Goal: Transaction & Acquisition: Download file/media

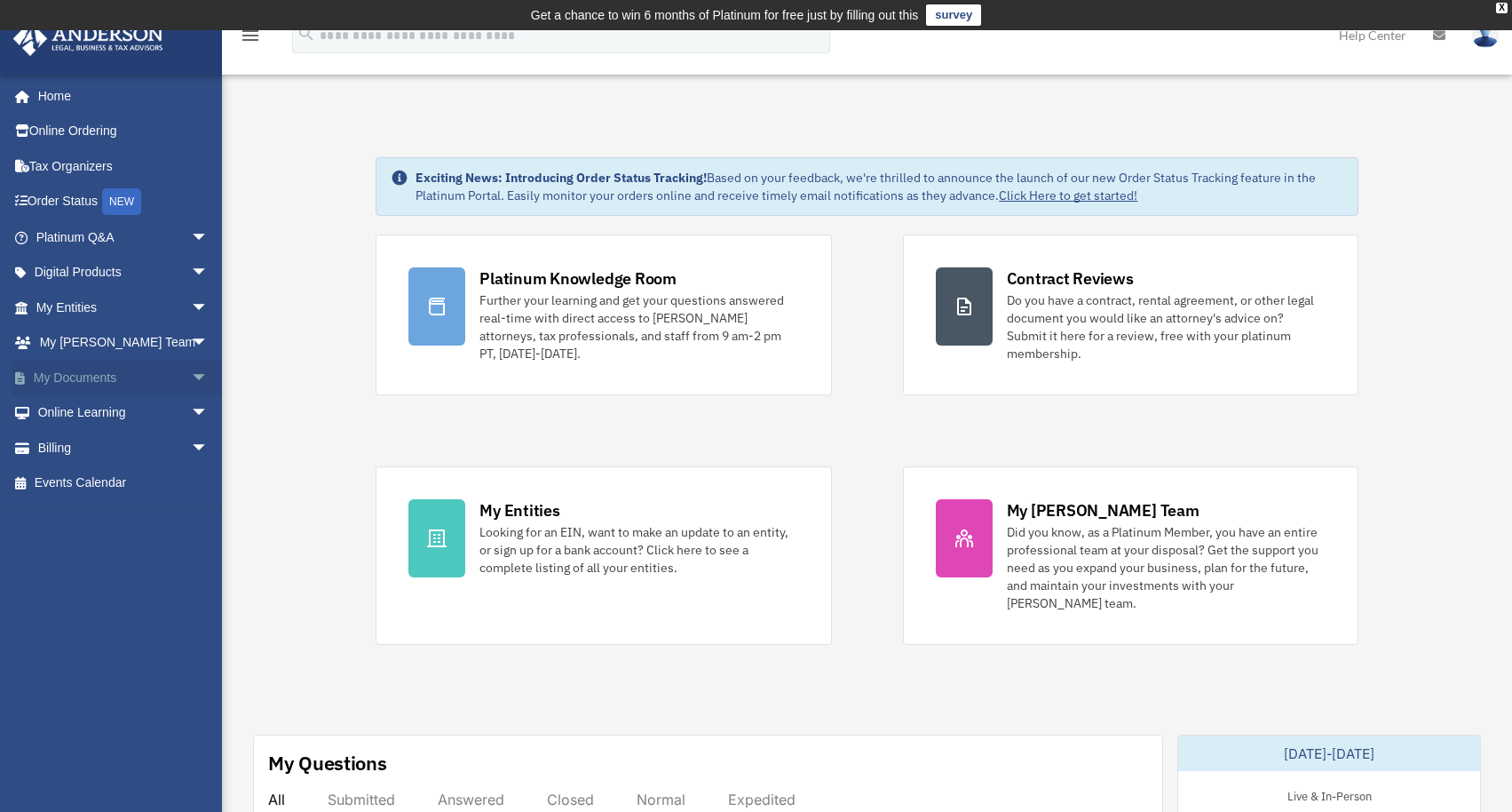
click at [191, 371] on span "arrow_drop_down" at bounding box center [209, 378] width 35 height 36
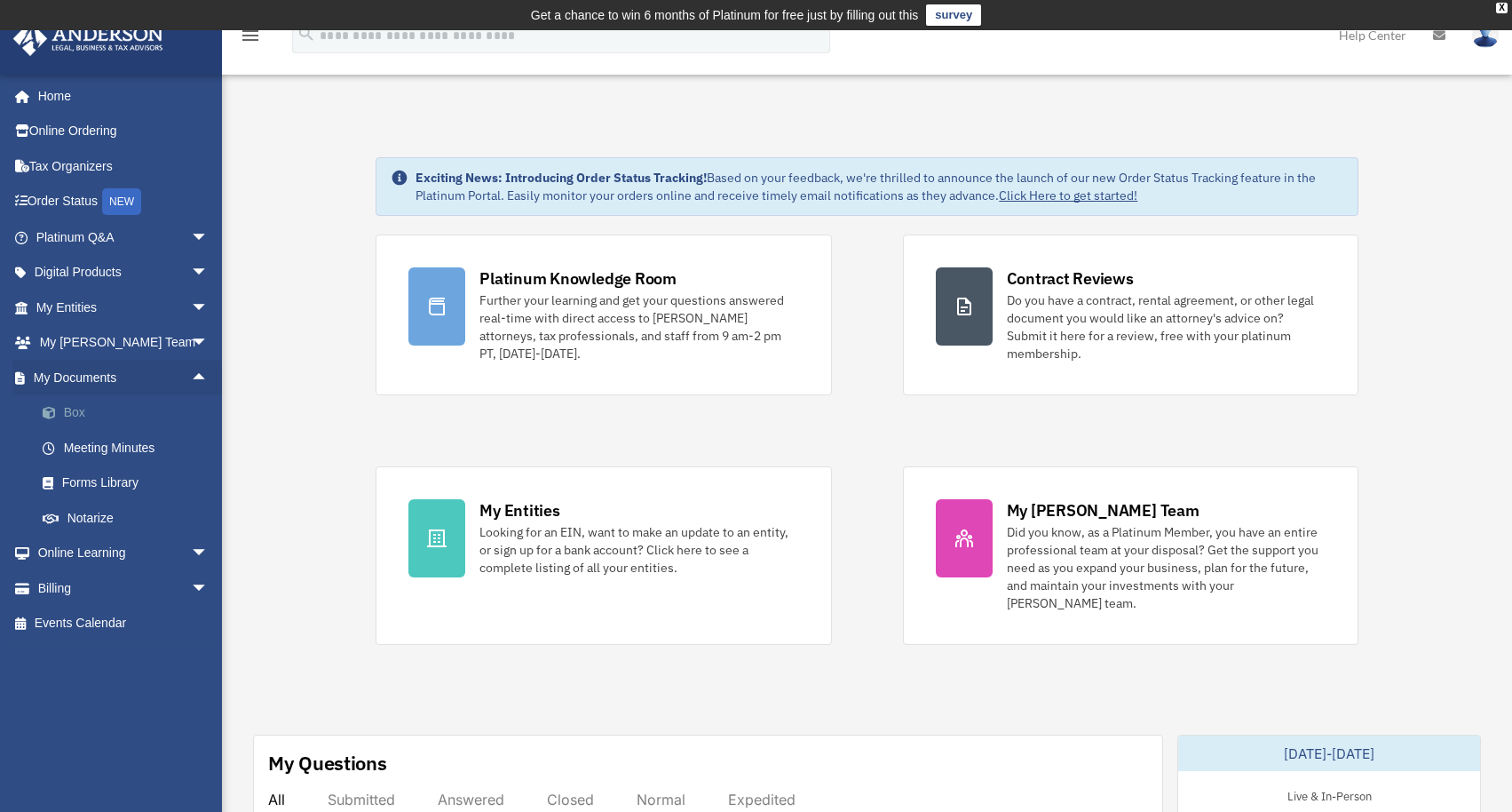
click at [104, 411] on link "Box" at bounding box center [130, 413] width 211 height 35
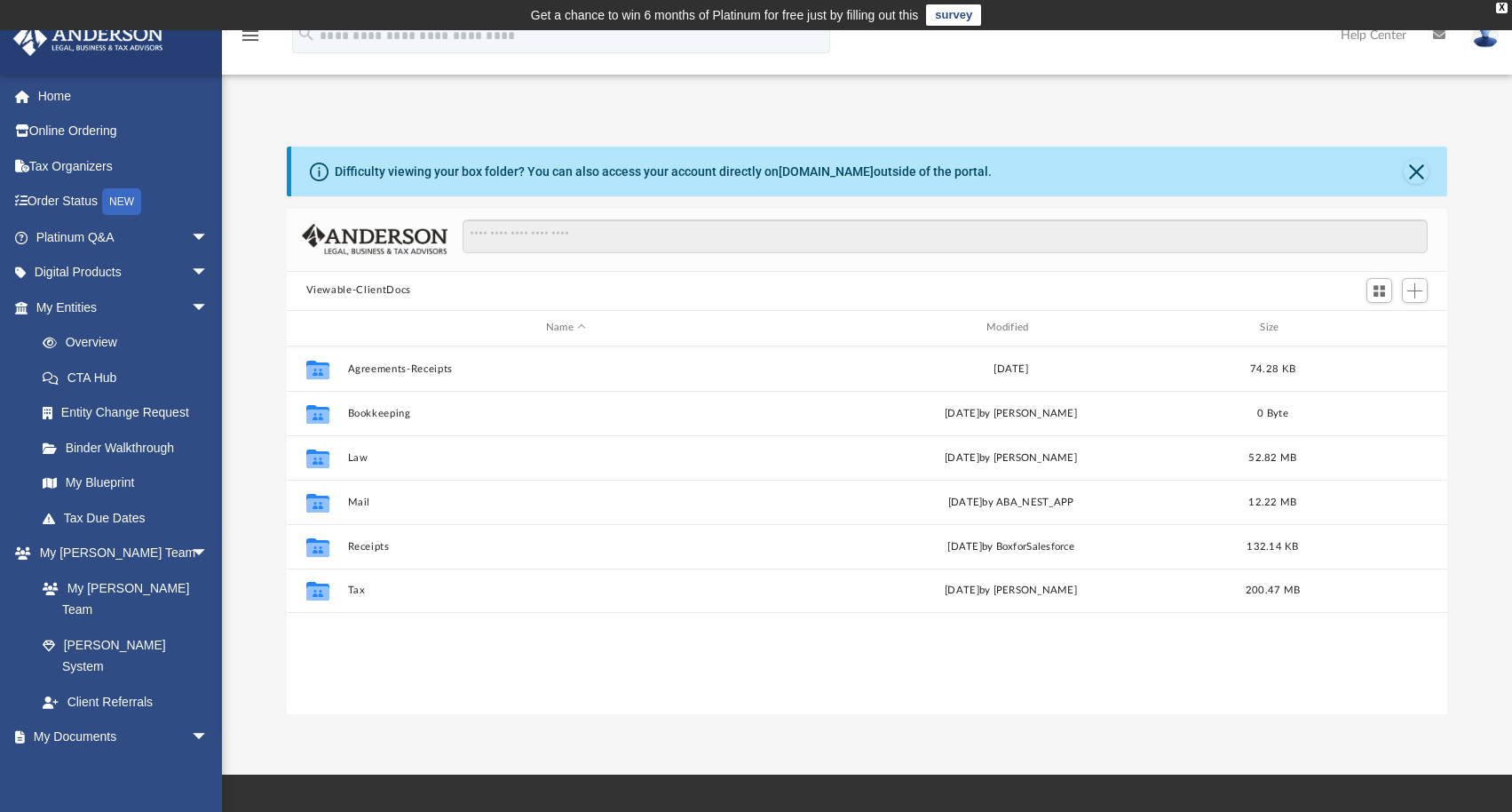
scroll to position [390, 1148]
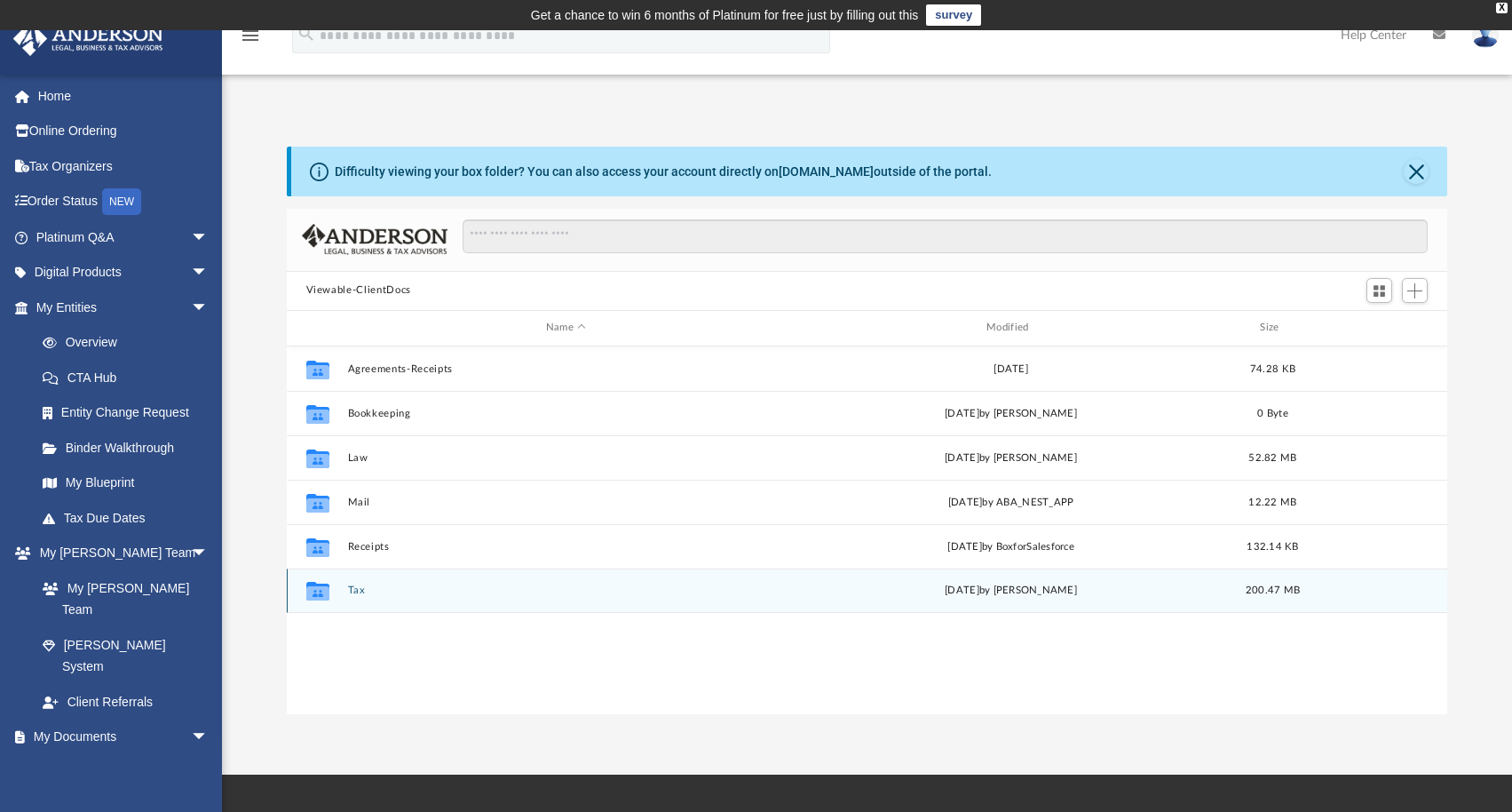
click at [532, 583] on div "Collaborated Folder Tax [DATE] by [PERSON_NAME] 200.47 MB" at bounding box center [868, 591] width 1161 height 44
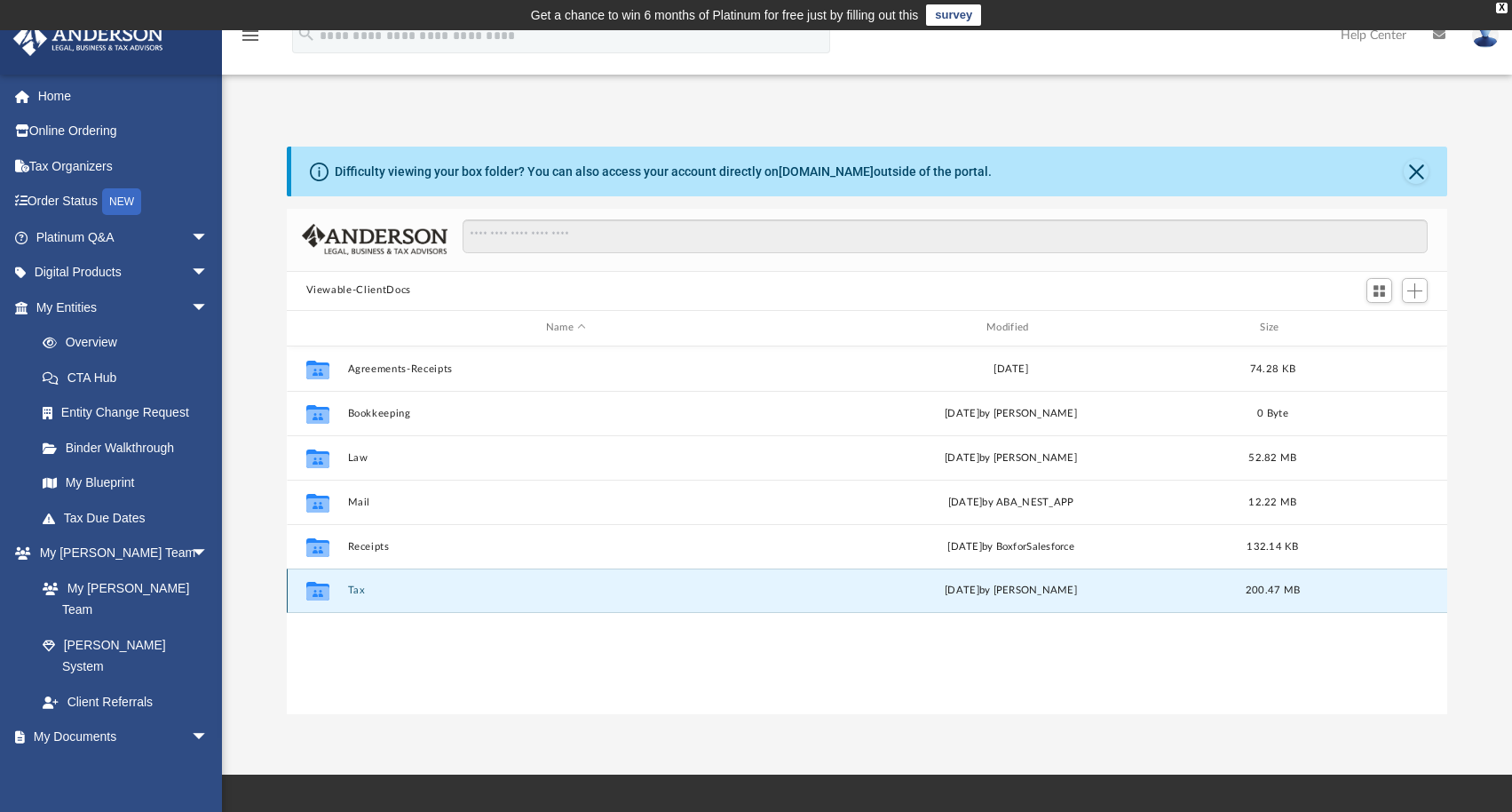
click at [524, 588] on button "Tax" at bounding box center [566, 591] width 437 height 12
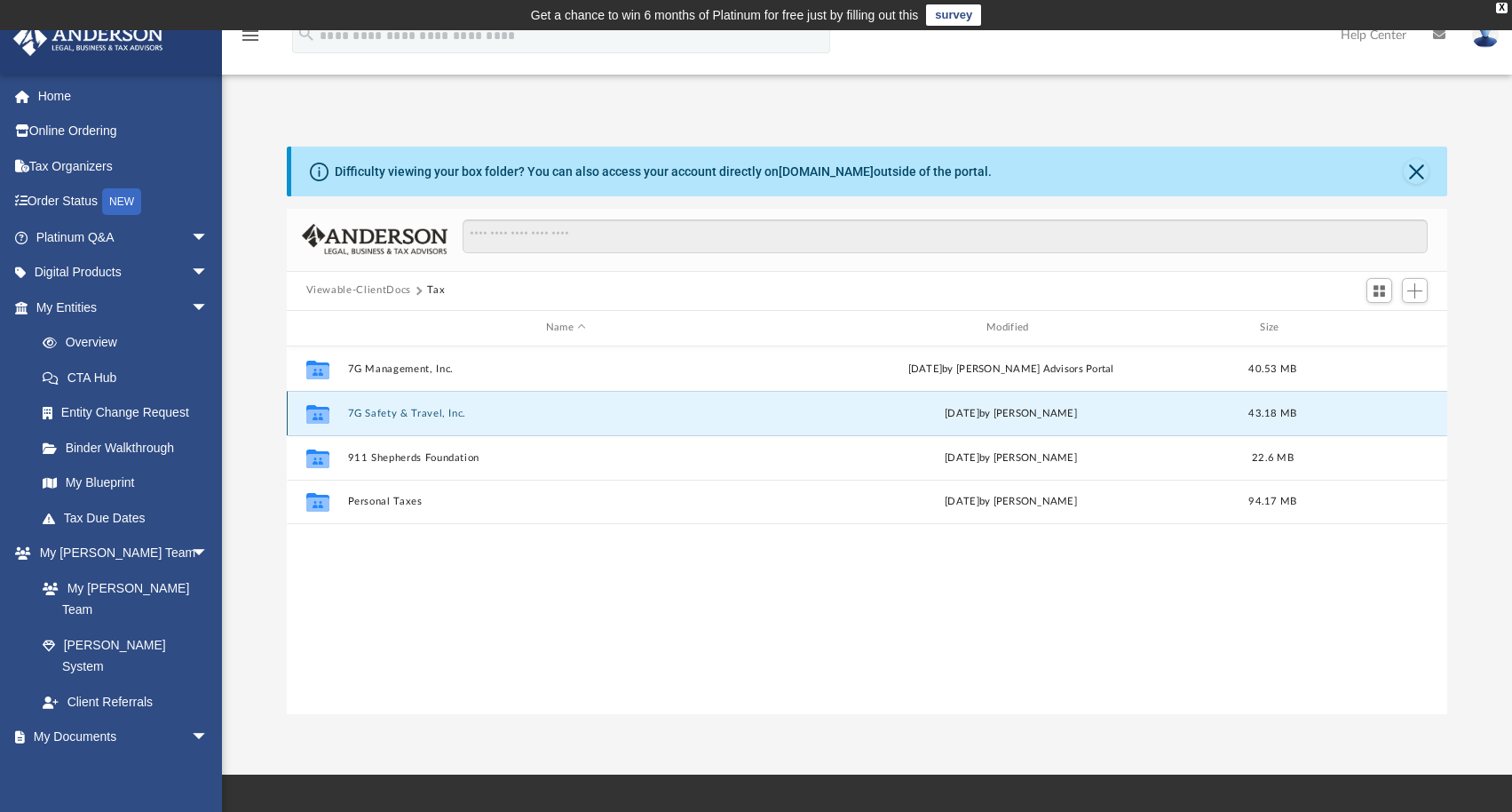
click at [651, 411] on button "7G Safety & Travel, Inc." at bounding box center [566, 413] width 437 height 12
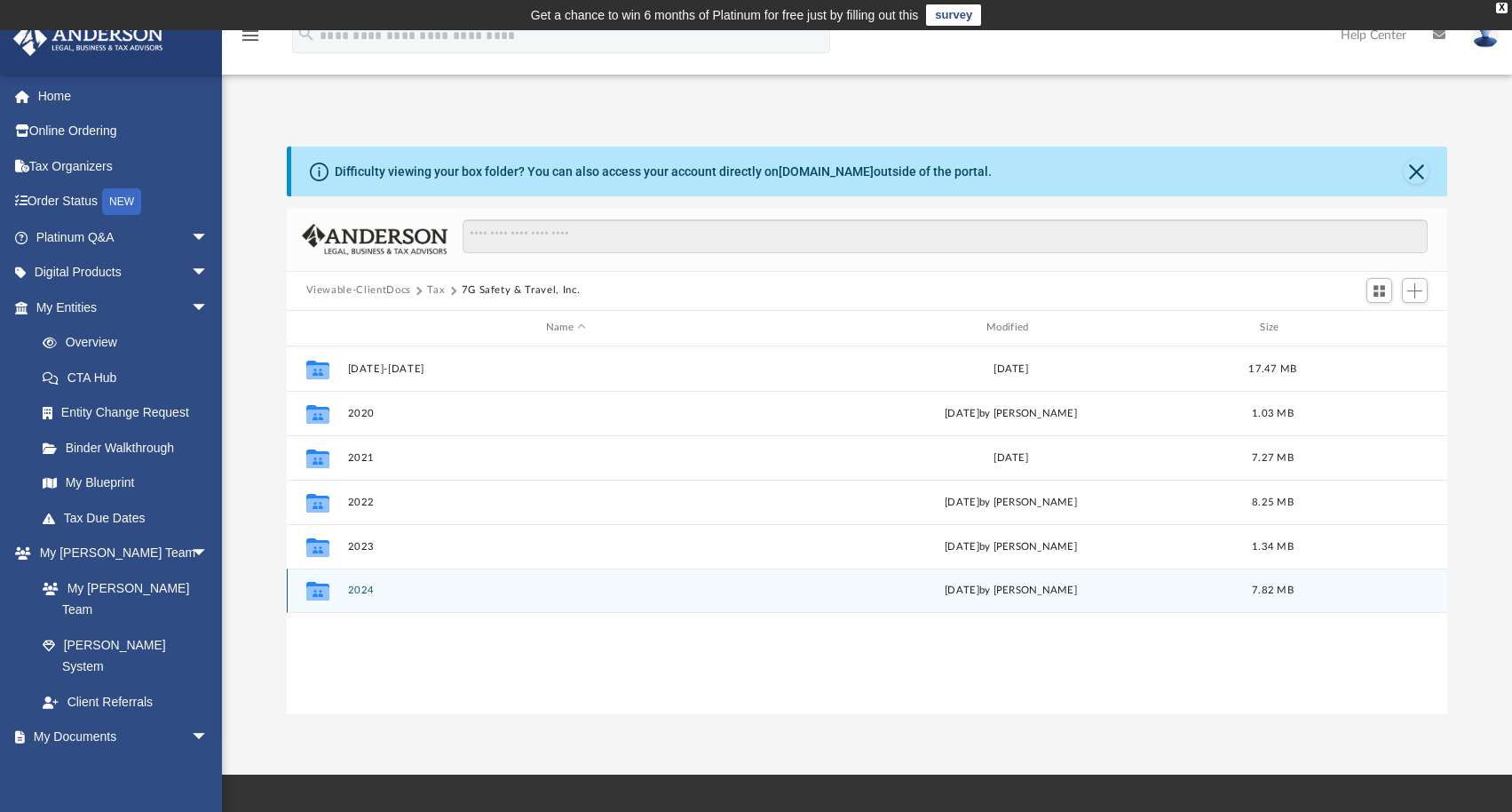
click at [486, 588] on button "2024" at bounding box center [566, 591] width 437 height 12
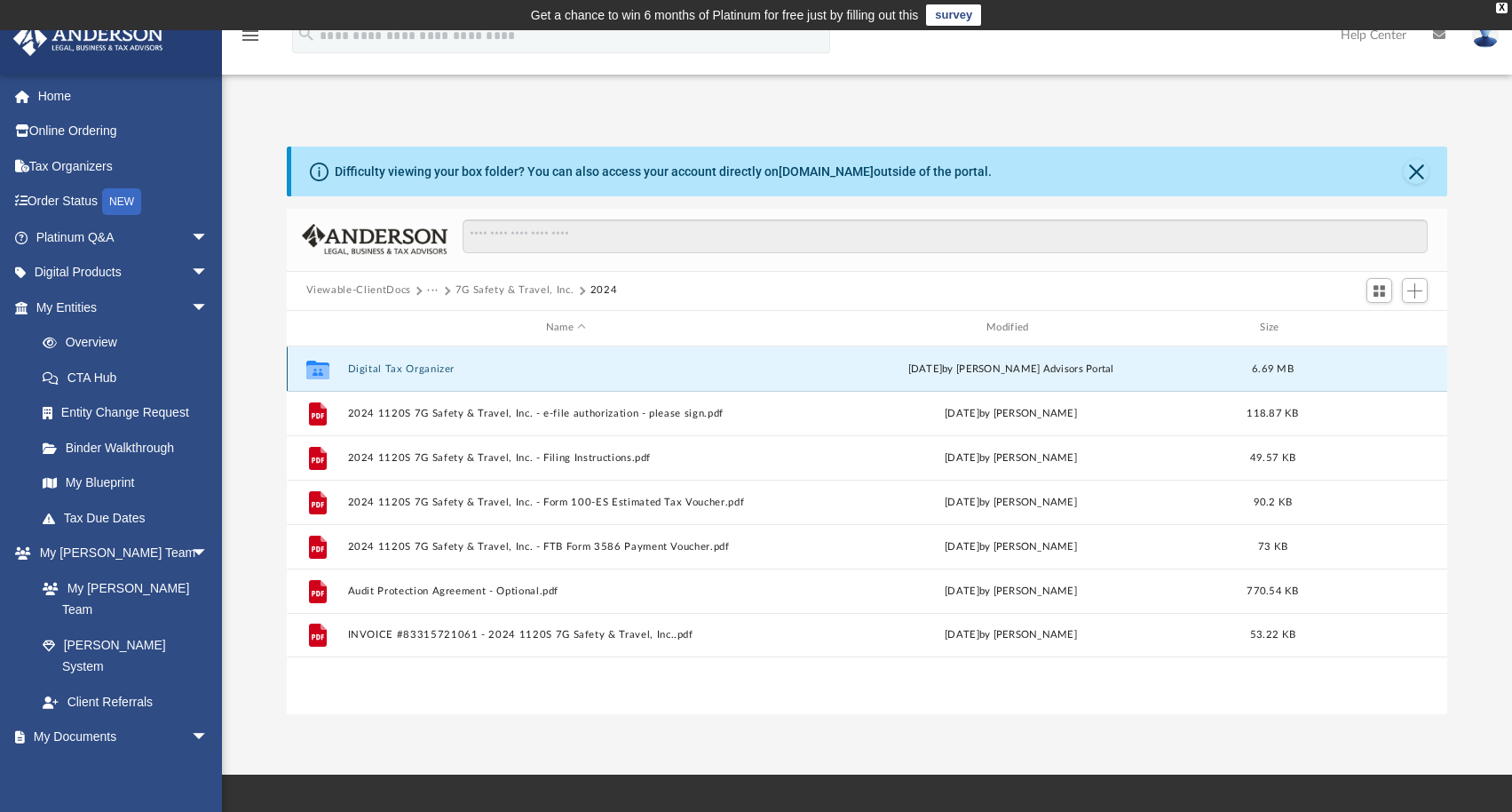
click at [592, 367] on button "Digital Tax Organizer" at bounding box center [566, 369] width 437 height 12
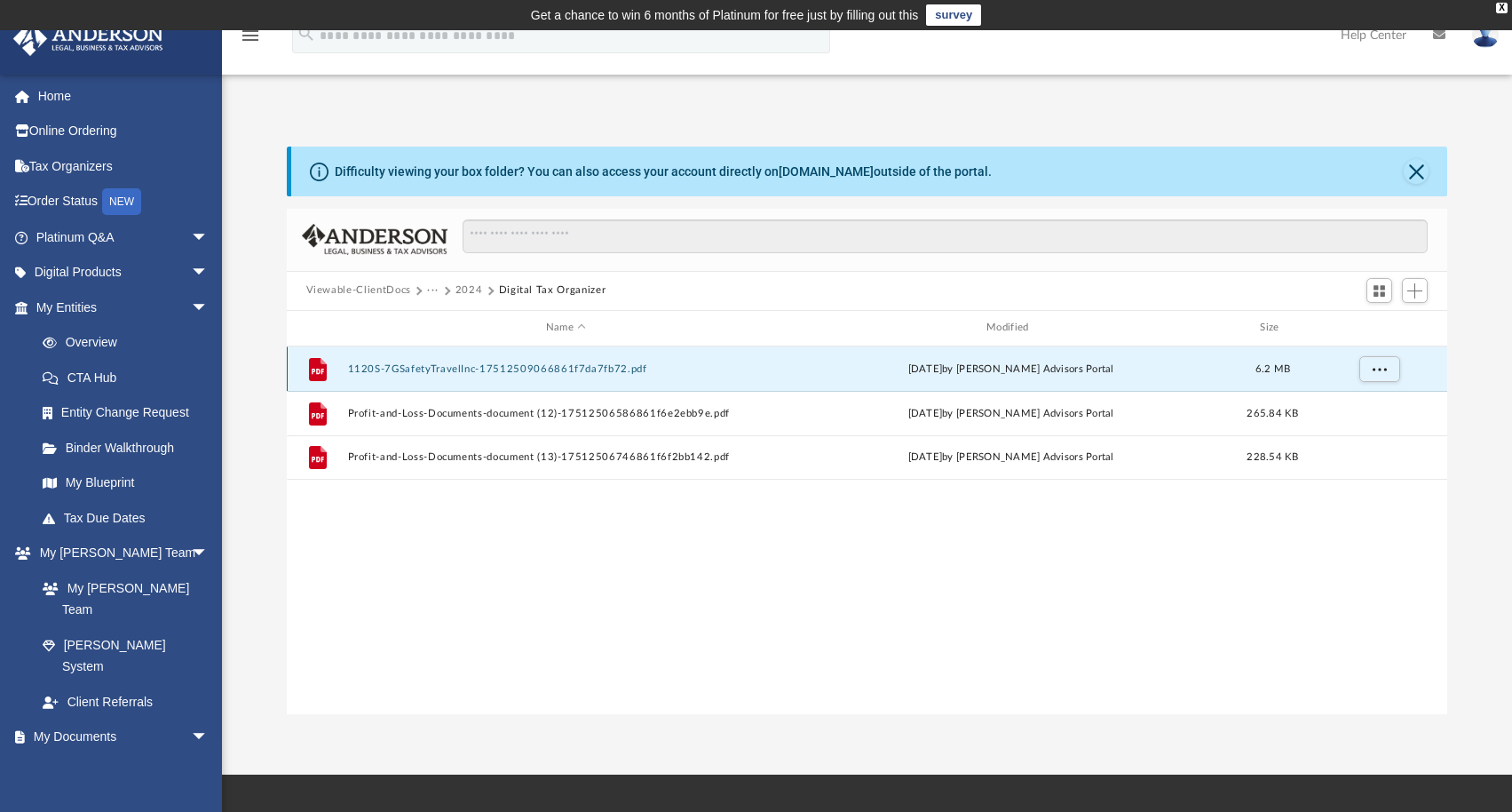
click at [711, 364] on button "1120S-7GSafetyTravelInc-17512509066861f7da7fb72.pdf" at bounding box center [566, 369] width 437 height 12
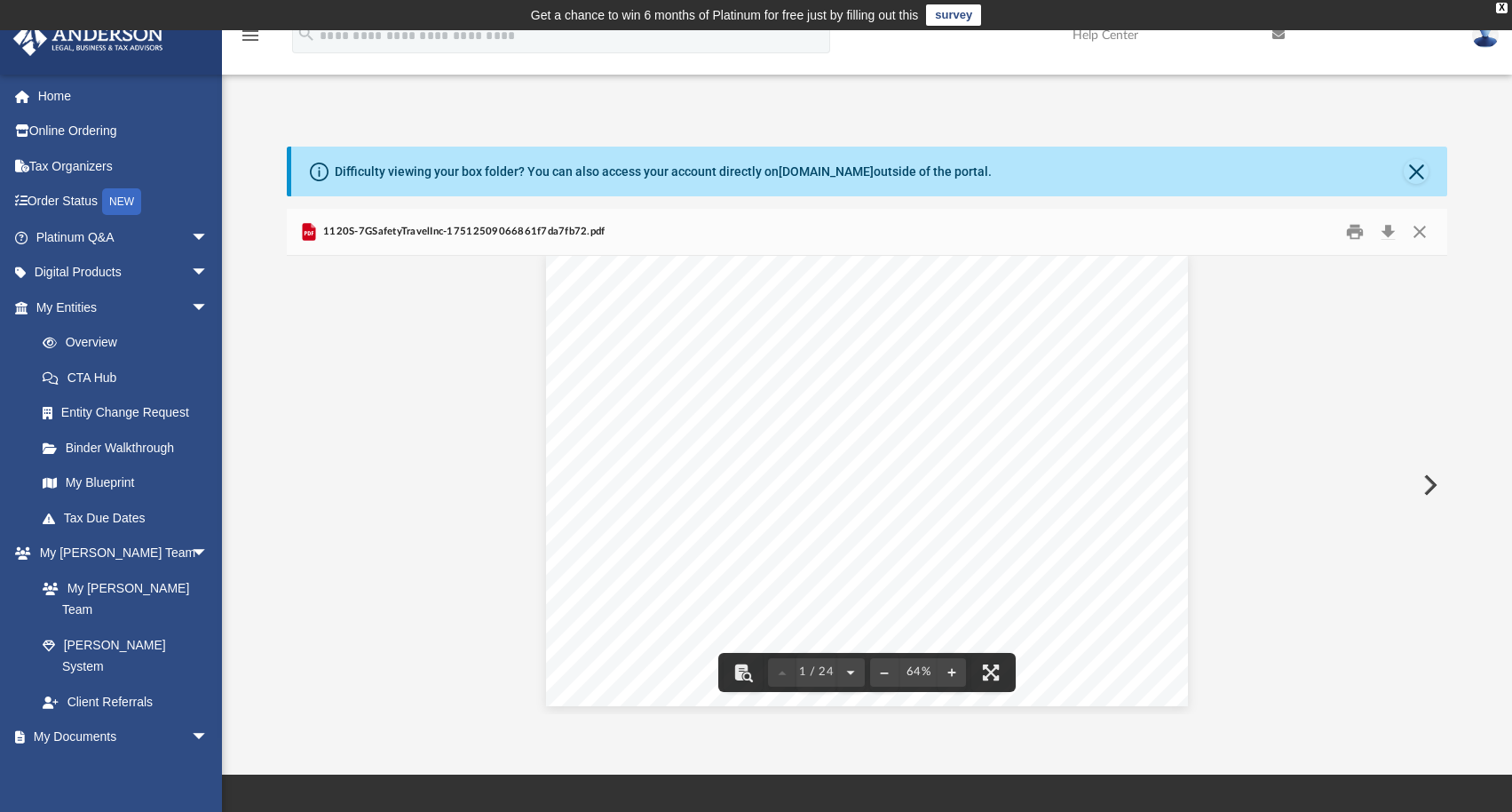
scroll to position [23, 0]
click at [1421, 225] on button "Close" at bounding box center [1420, 231] width 31 height 28
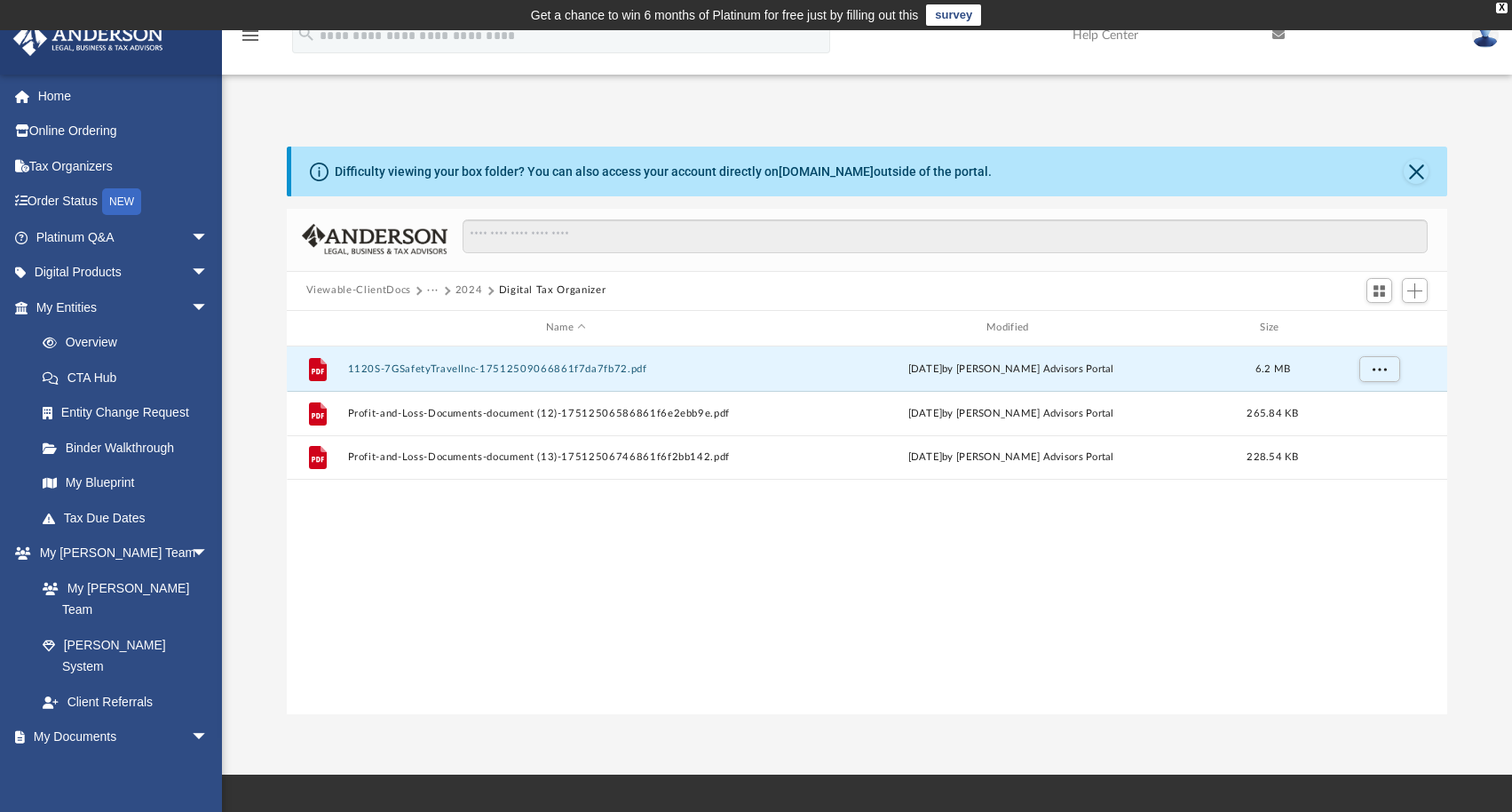
click at [464, 287] on button "2024" at bounding box center [469, 290] width 28 height 16
